Goal: Navigation & Orientation: Find specific page/section

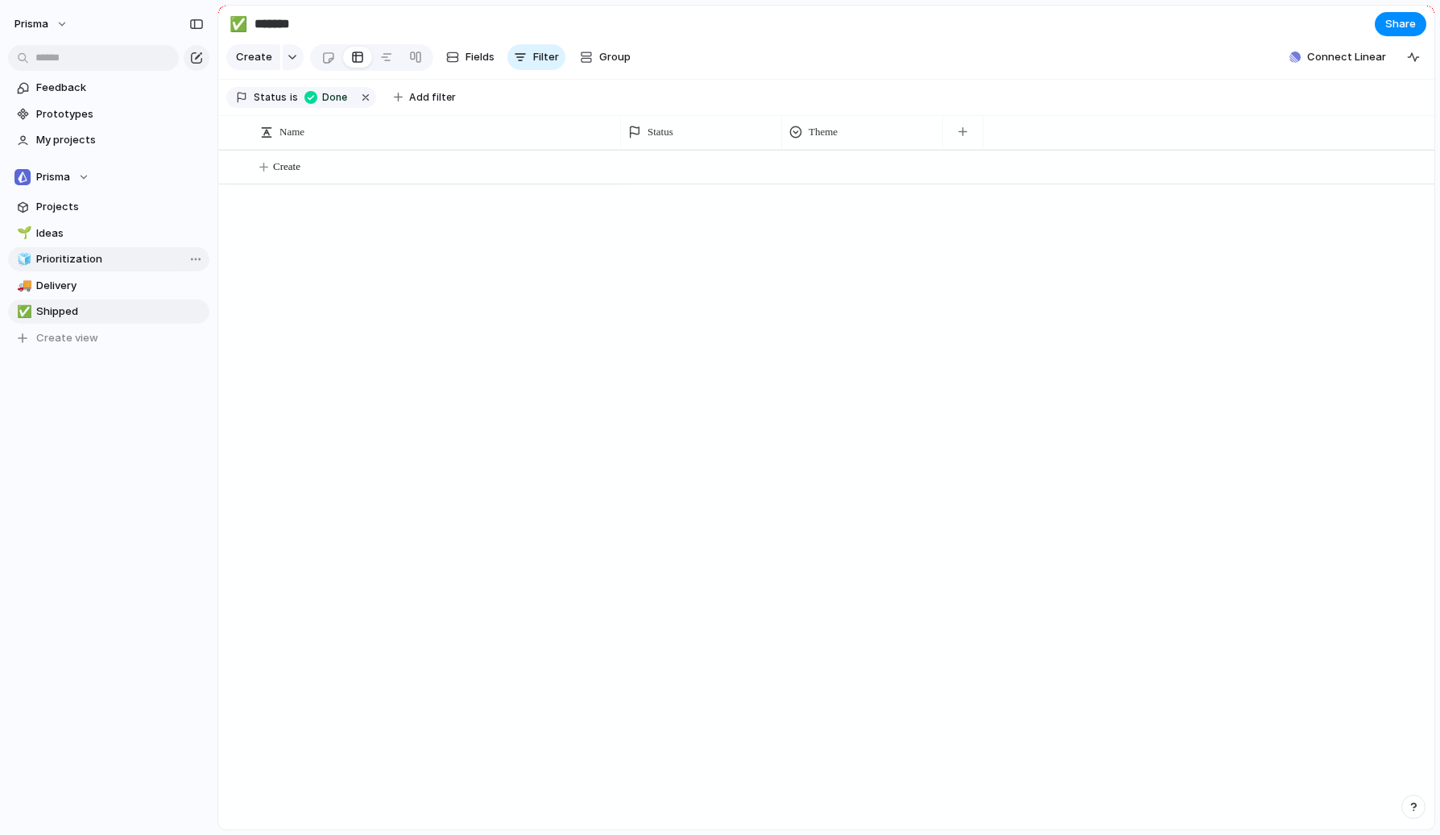
click at [73, 259] on span "Prioritization" at bounding box center [120, 259] width 168 height 16
click at [87, 239] on span "Ideas" at bounding box center [120, 233] width 168 height 16
type input "*****"
click at [95, 205] on span "Projects" at bounding box center [120, 207] width 168 height 16
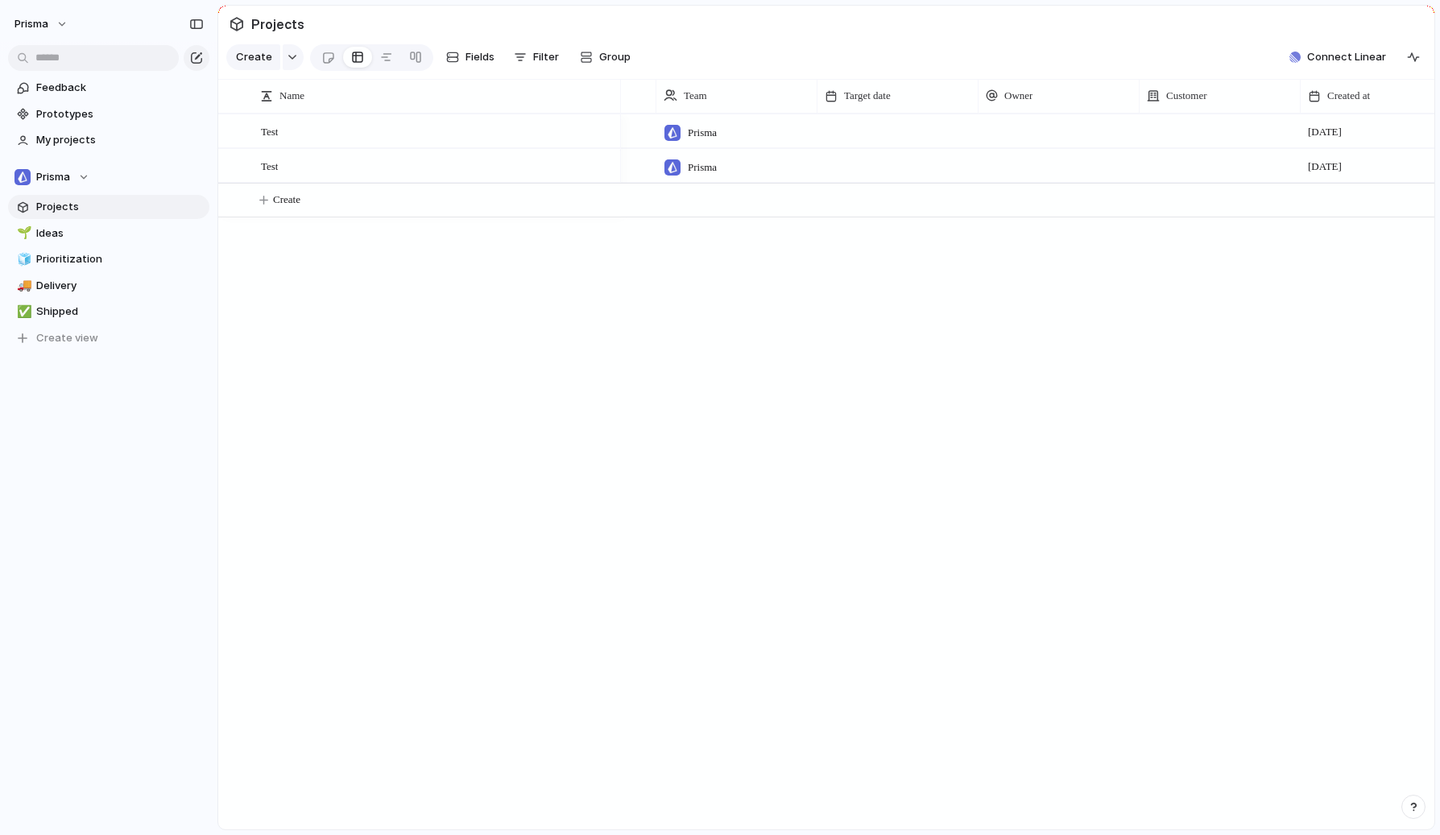
scroll to position [0, 194]
click at [1127, 125] on div at bounding box center [1152, 130] width 161 height 33
click at [1127, 129] on div "Type to add a company" at bounding box center [720, 417] width 1440 height 835
click at [1058, 135] on div at bounding box center [1069, 130] width 161 height 33
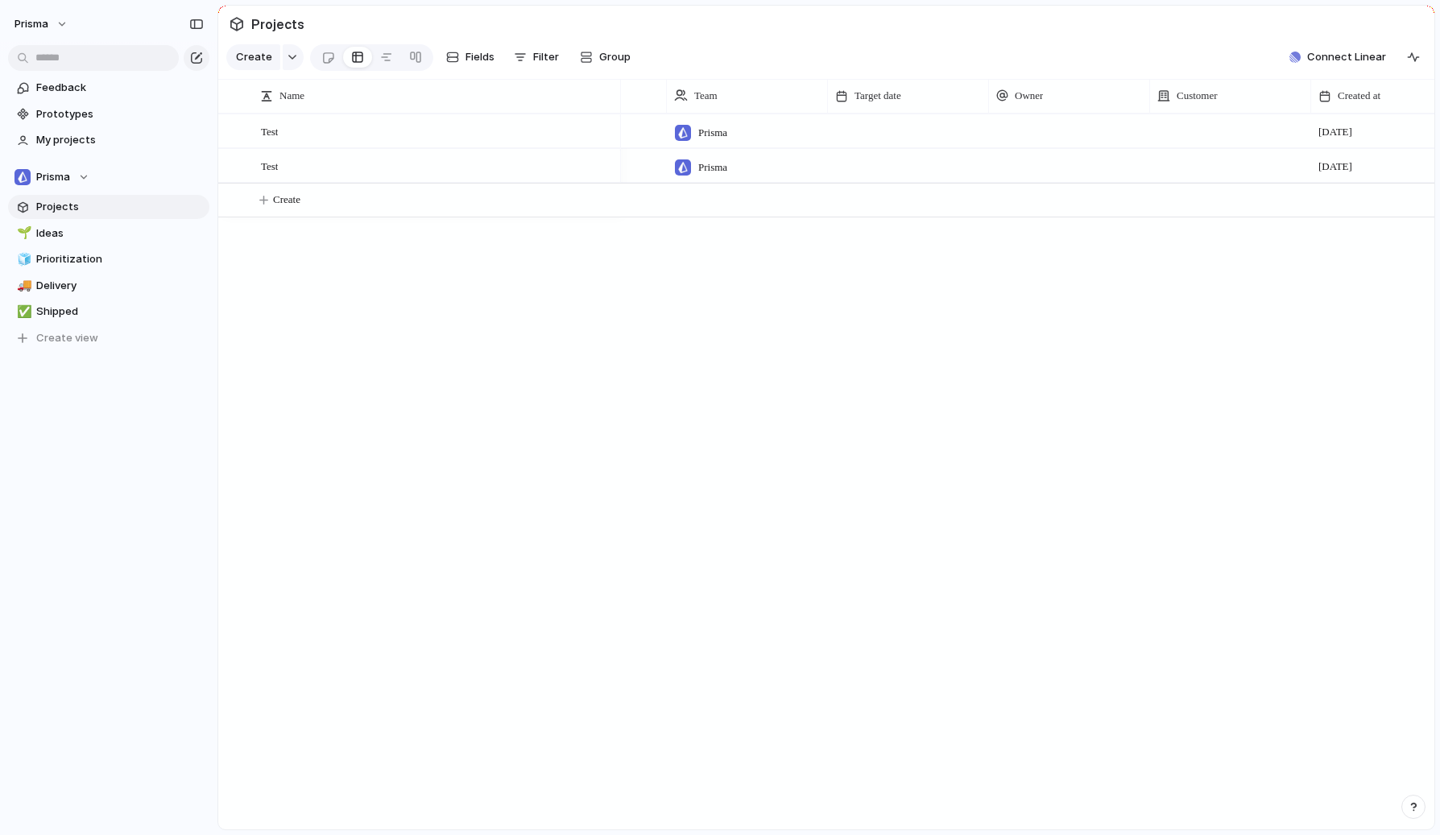
click at [1078, 262] on div "[PERSON_NAME]" at bounding box center [720, 417] width 1440 height 835
click at [84, 237] on span "Ideas" at bounding box center [120, 233] width 168 height 16
click at [92, 259] on span "Prioritization" at bounding box center [120, 259] width 168 height 16
type input "**********"
